Goal: Task Accomplishment & Management: Manage account settings

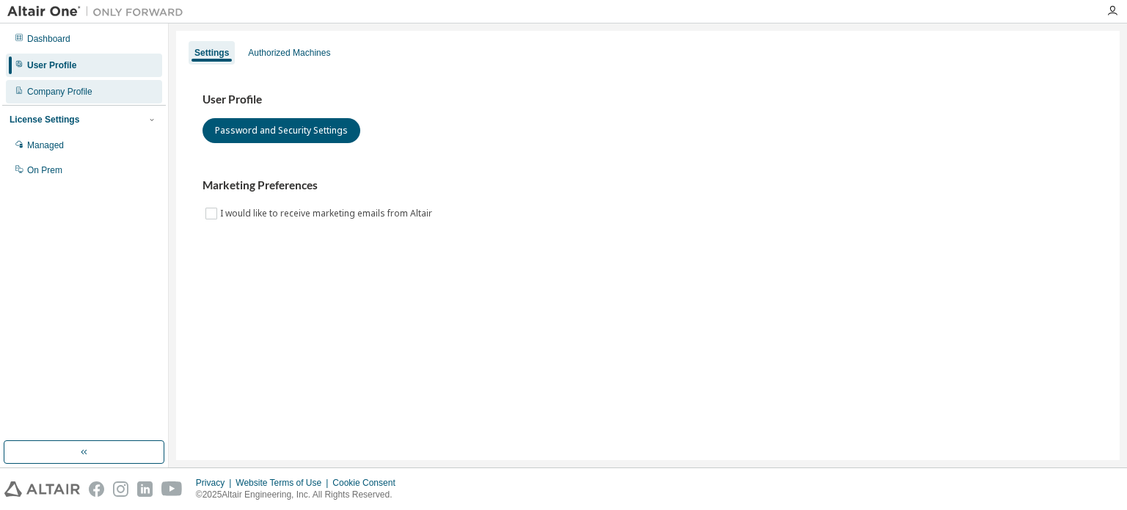
click at [67, 90] on div "Company Profile" at bounding box center [59, 92] width 65 height 12
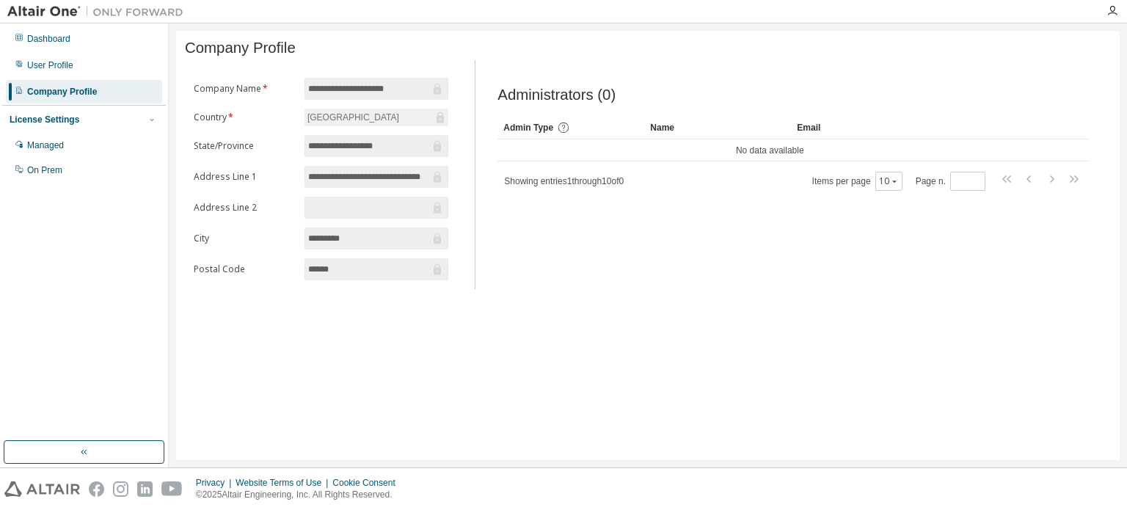
drag, startPoint x: 402, startPoint y: 92, endPoint x: 305, endPoint y: 92, distance: 97.6
click at [305, 92] on span "**********" at bounding box center [377, 89] width 144 height 22
click at [400, 93] on input "**********" at bounding box center [369, 88] width 122 height 15
